Goal: Task Accomplishment & Management: Manage account settings

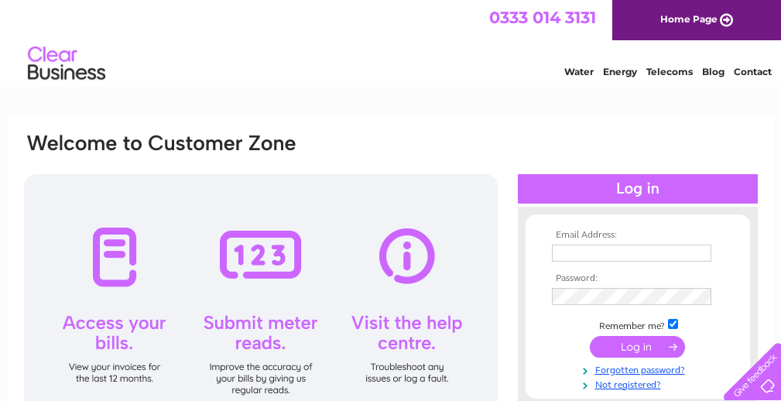
click at [611, 242] on td at bounding box center [638, 253] width 180 height 25
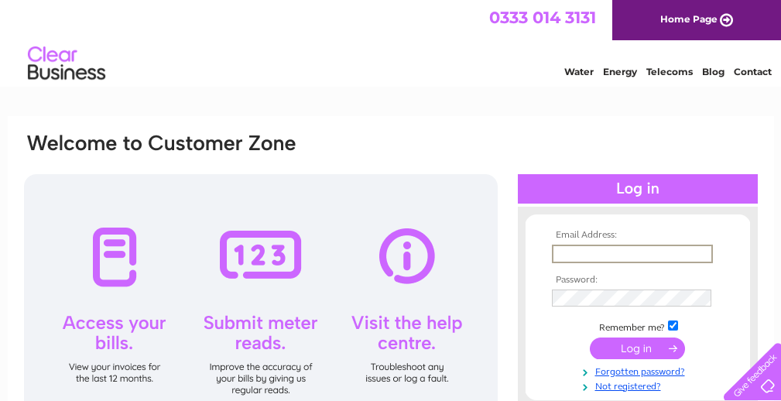
click at [610, 256] on input "text" at bounding box center [632, 254] width 161 height 19
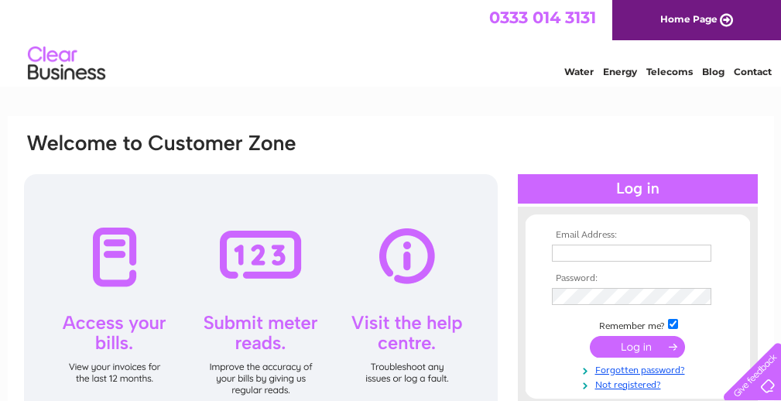
type input "royalthai-restaurants@email.com"
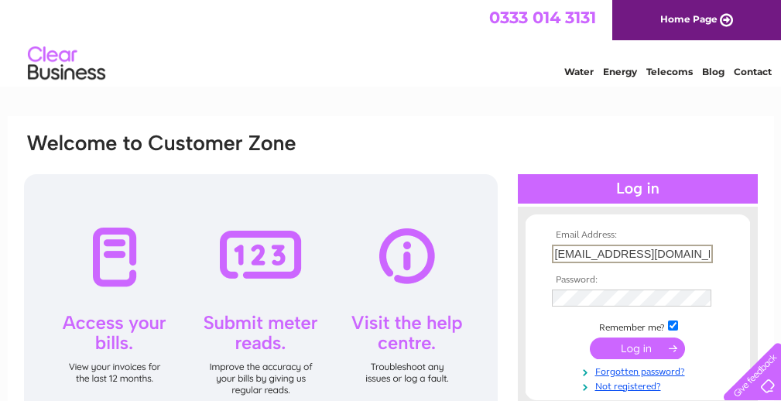
click at [630, 349] on input "submit" at bounding box center [637, 348] width 95 height 22
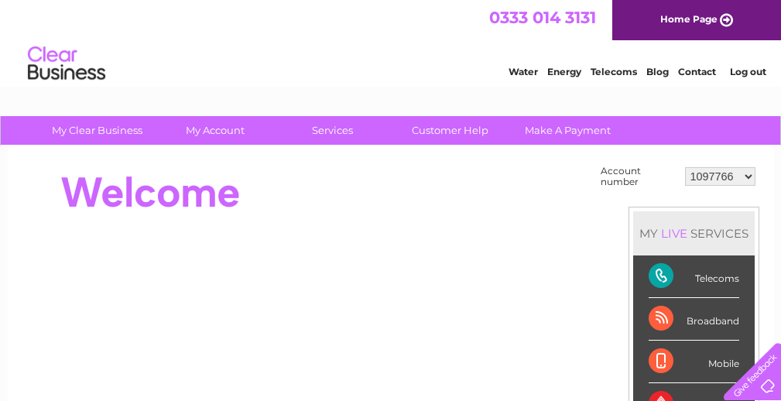
click at [747, 173] on select "1097766 2004879 30301722 30301733" at bounding box center [720, 176] width 70 height 19
select select "30301733"
click at [685, 167] on select "1097766 2004879 30301722 30301733" at bounding box center [720, 176] width 70 height 19
click at [751, 175] on select "1097766 2004879 30301722 30301733" at bounding box center [720, 176] width 70 height 19
select select "30301722"
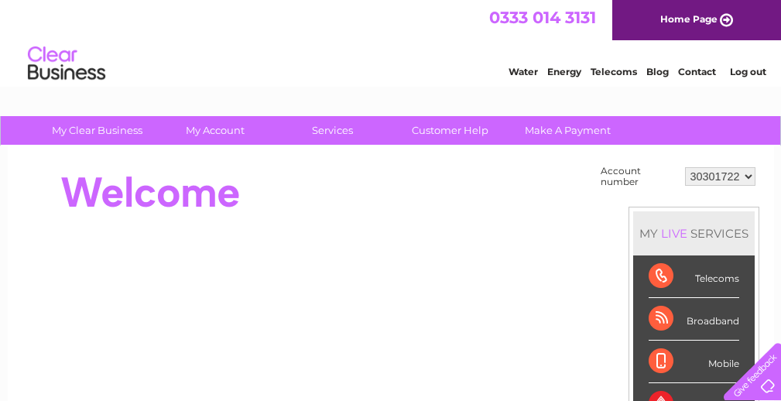
click at [685, 167] on select "1097766 2004879 30301722 30301733" at bounding box center [720, 176] width 70 height 19
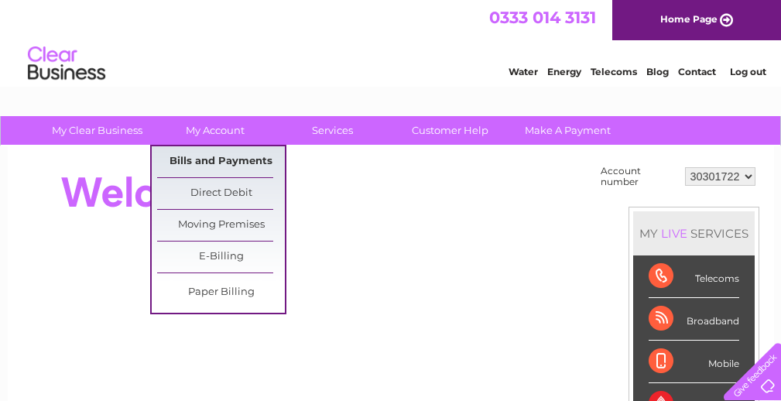
click at [224, 158] on link "Bills and Payments" at bounding box center [221, 161] width 128 height 31
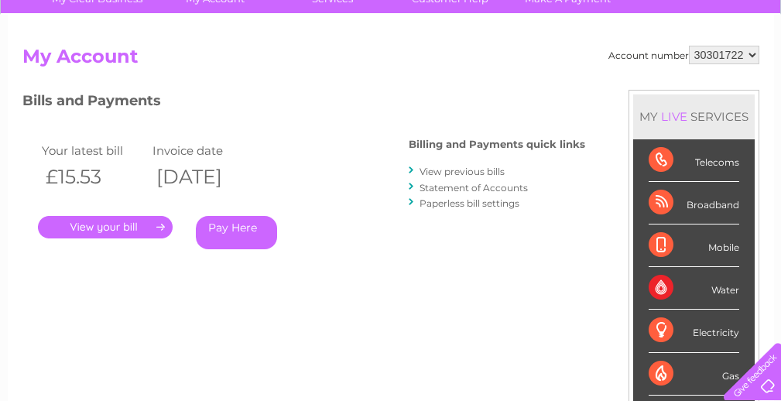
scroll to position [141, 0]
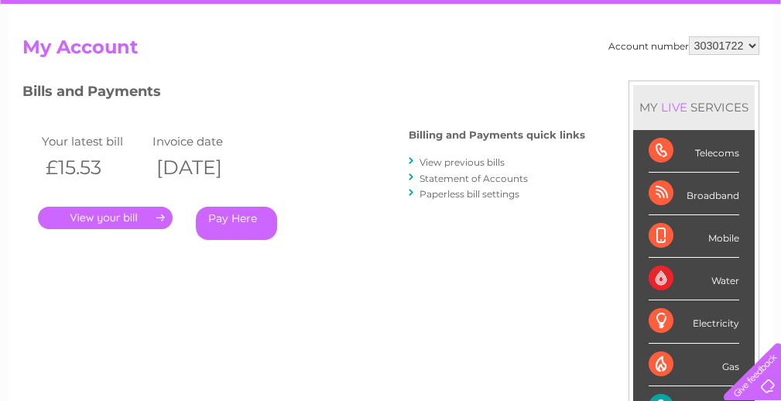
click at [123, 218] on link "." at bounding box center [105, 218] width 135 height 22
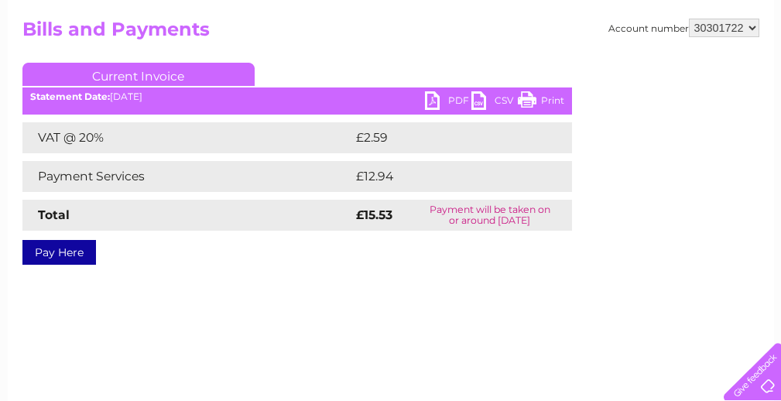
scroll to position [195, 0]
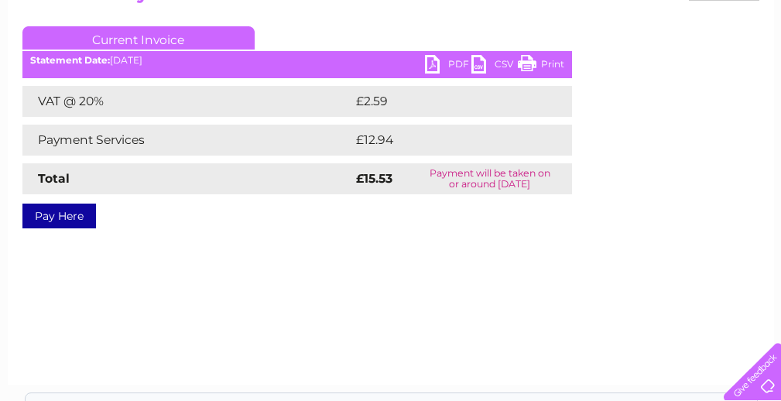
drag, startPoint x: 454, startPoint y: 61, endPoint x: 467, endPoint y: 205, distance: 144.5
click at [454, 61] on link "PDF" at bounding box center [448, 66] width 46 height 22
